Goal: Transaction & Acquisition: Purchase product/service

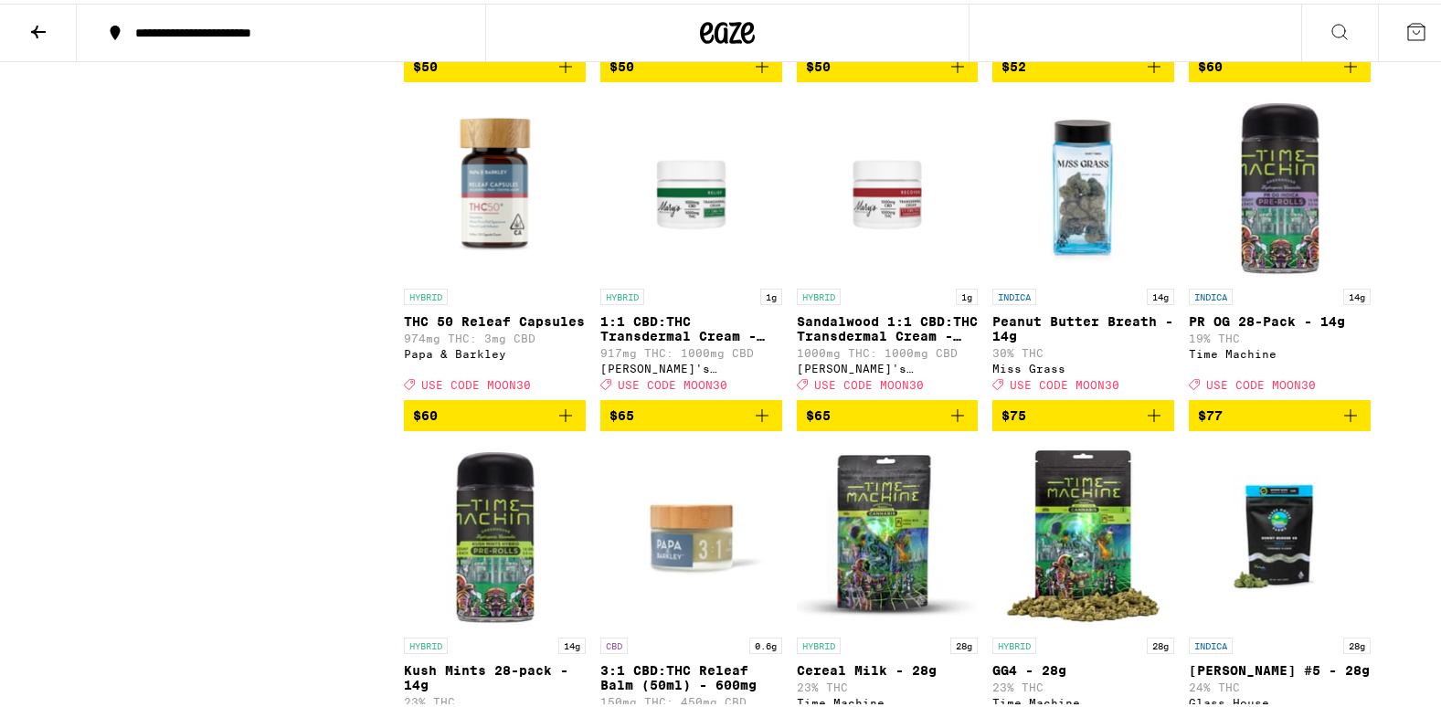
scroll to position [12692, 0]
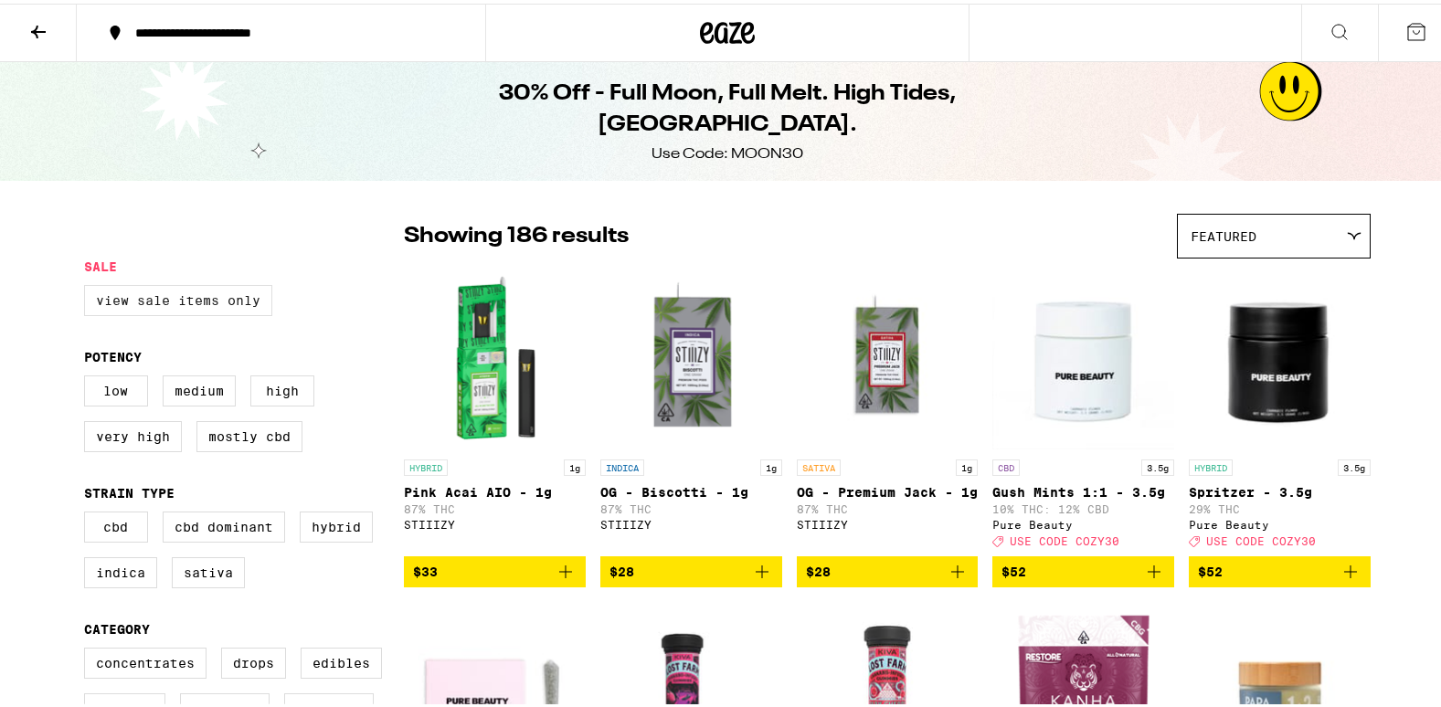
click at [191, 299] on label "View Sale Items Only" at bounding box center [178, 296] width 188 height 31
click at [89, 285] on input "View Sale Items Only" at bounding box center [88, 284] width 1 height 1
checkbox input "true"
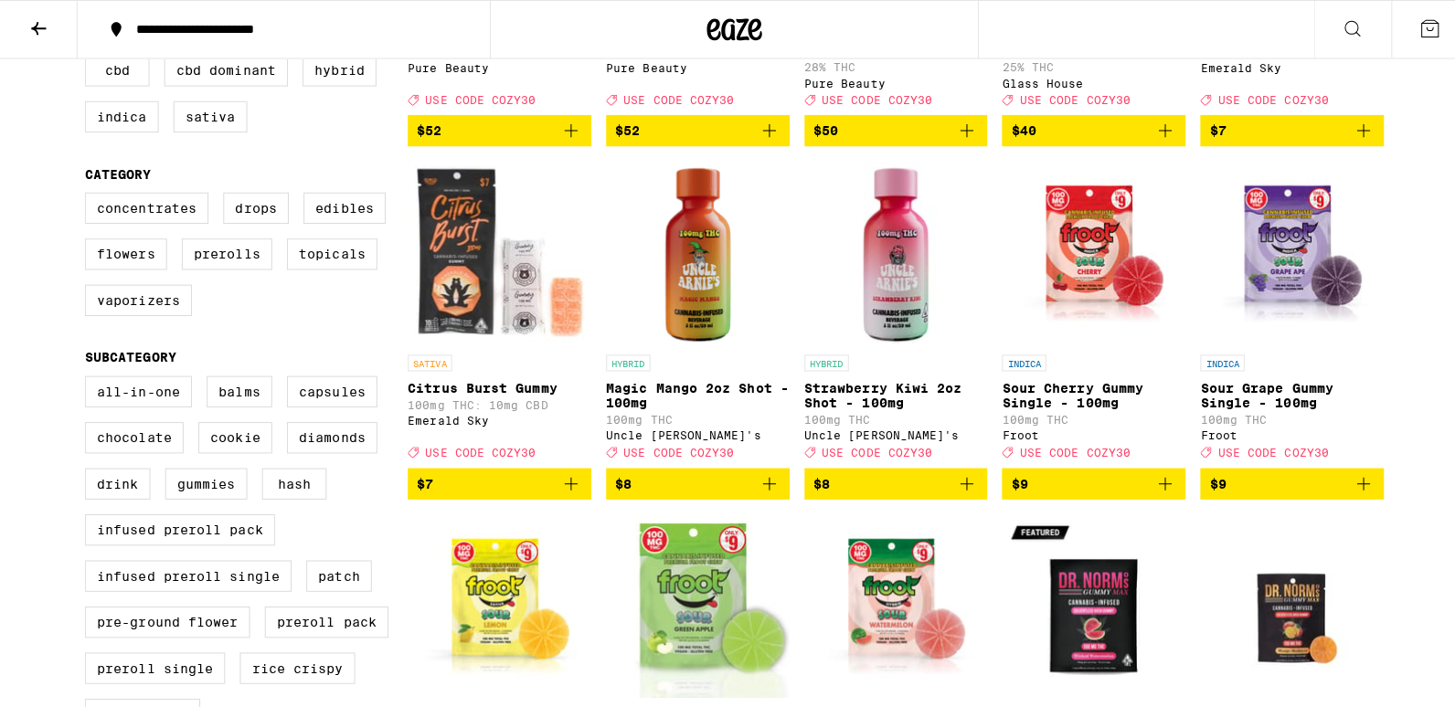
scroll to position [365, 0]
